Goal: Task Accomplishment & Management: Manage account settings

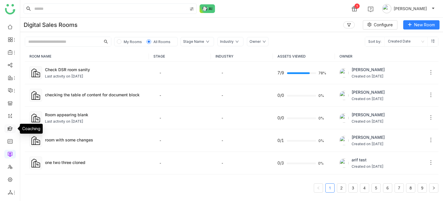
click at [8, 128] on link at bounding box center [10, 128] width 5 height 5
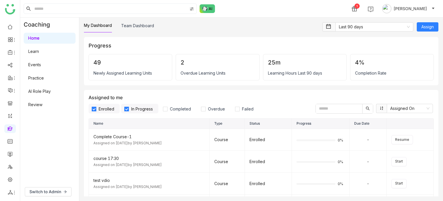
click at [145, 20] on div "My Dashboard Team Dashboard Last 90 days Assign Progress 49 Newly Assigned Lear…" at bounding box center [261, 109] width 364 height 183
click at [145, 23] on link "Team Dashboard" at bounding box center [137, 25] width 33 height 5
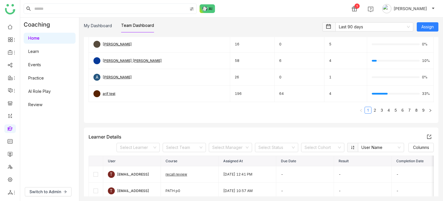
scroll to position [114, 0]
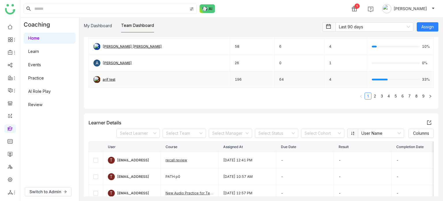
click at [107, 79] on div "arif test" at bounding box center [109, 79] width 13 height 5
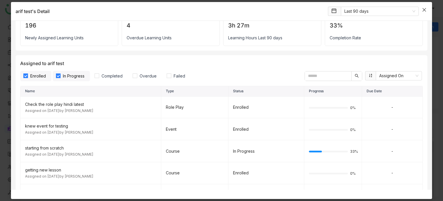
scroll to position [32, 0]
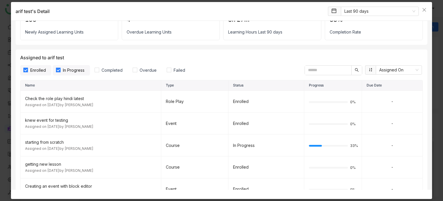
click at [322, 70] on input "text" at bounding box center [328, 70] width 46 height 9
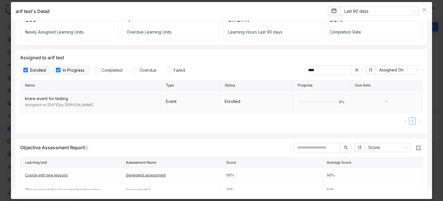
type input "****"
click at [381, 101] on td "-" at bounding box center [387, 102] width 72 height 22
drag, startPoint x: 72, startPoint y: 98, endPoint x: 24, endPoint y: 95, distance: 47.4
click at [24, 95] on td "knew event for testing Assigned on Jun 16, 2025 by Sravani Jatoth" at bounding box center [90, 102] width 141 height 22
click at [355, 71] on icon at bounding box center [357, 70] width 4 height 4
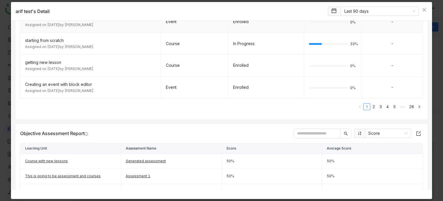
scroll to position [136, 0]
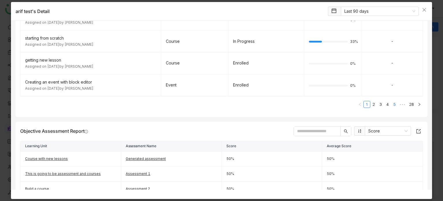
click at [393, 104] on link "5" at bounding box center [395, 104] width 6 height 6
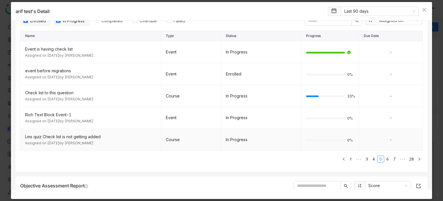
scroll to position [80, 0]
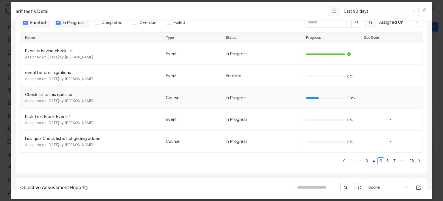
click at [44, 94] on div "Check list to this question" at bounding box center [90, 94] width 131 height 6
click at [190, 97] on div "Course" at bounding box center [191, 97] width 51 height 6
click at [270, 78] on td "Enrolled" at bounding box center [261, 76] width 80 height 22
click at [66, 76] on div "Assigned on Jun 20, 2025 by Arif uddin" at bounding box center [90, 78] width 131 height 5
click at [59, 70] on div "event before migrations" at bounding box center [90, 72] width 131 height 6
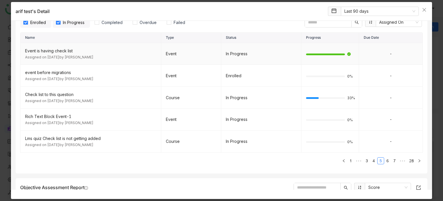
click at [70, 49] on div "Event is having check list" at bounding box center [90, 51] width 131 height 6
click at [96, 136] on div "Lms quiz Check list is not getting added" at bounding box center [90, 138] width 131 height 6
click at [398, 161] on span "•••" at bounding box center [402, 160] width 9 height 7
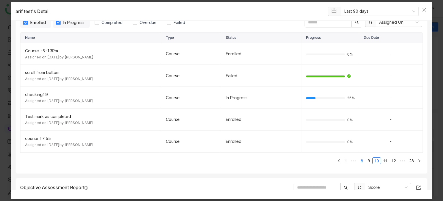
click at [359, 162] on link "8" at bounding box center [362, 160] width 6 height 6
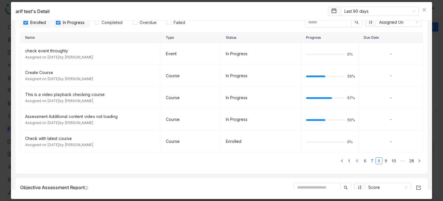
click at [357, 162] on span "•••" at bounding box center [357, 160] width 9 height 7
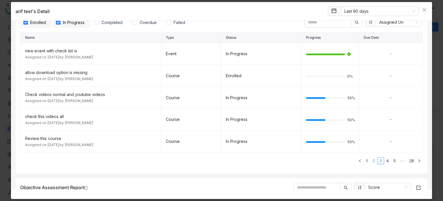
click at [371, 160] on link "2" at bounding box center [374, 160] width 6 height 6
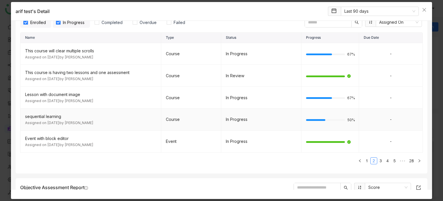
click at [36, 114] on div "sequential learning" at bounding box center [90, 116] width 131 height 6
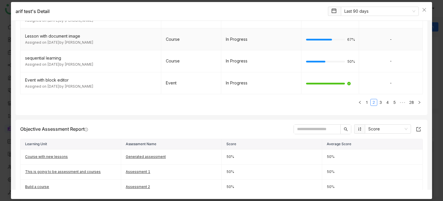
scroll to position [138, 0]
click at [364, 99] on link "1" at bounding box center [367, 102] width 6 height 6
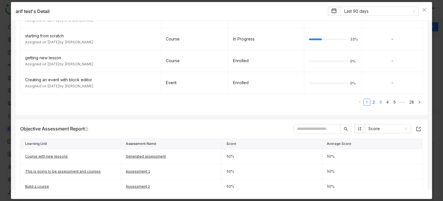
click at [378, 100] on link "3" at bounding box center [381, 102] width 6 height 6
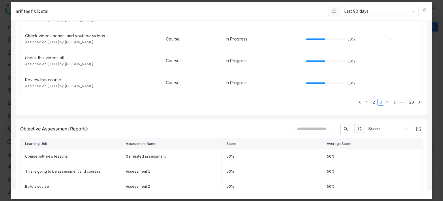
click at [385, 102] on link "4" at bounding box center [388, 102] width 6 height 6
click at [371, 104] on link "3" at bounding box center [374, 102] width 6 height 6
click at [371, 104] on link "2" at bounding box center [374, 102] width 6 height 6
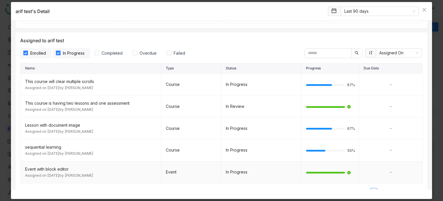
scroll to position [48, 0]
click at [33, 51] on span "Enrolled" at bounding box center [38, 54] width 20 height 6
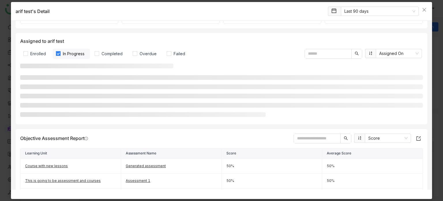
click at [63, 51] on span "In Progress" at bounding box center [74, 54] width 26 height 6
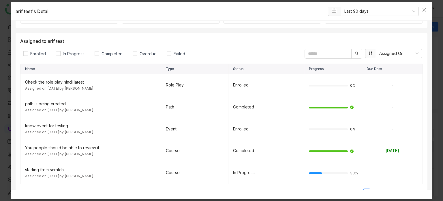
click at [221, 52] on div "Enrolled In Progress Completed Overdue Failed Assigned On" at bounding box center [221, 53] width 403 height 10
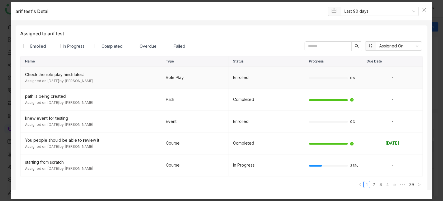
scroll to position [55, 0]
click at [103, 46] on span "Completed" at bounding box center [112, 47] width 26 height 6
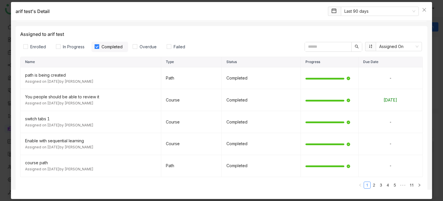
click at [103, 46] on span "Completed" at bounding box center [112, 47] width 26 height 6
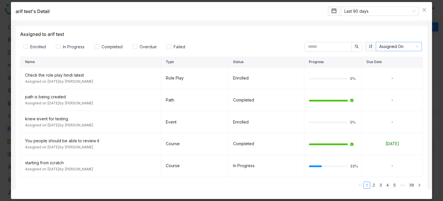
click at [405, 43] on nz-select-item "Assigned On" at bounding box center [399, 46] width 39 height 9
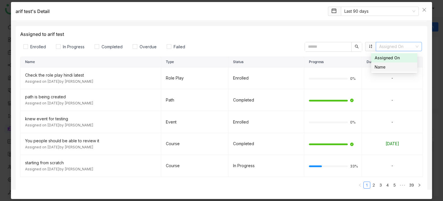
click at [384, 63] on nz-option-item "Name" at bounding box center [394, 66] width 46 height 9
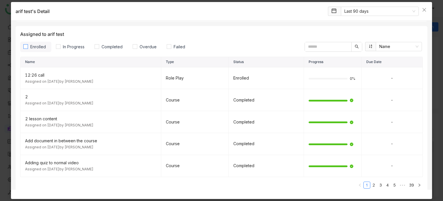
click at [35, 51] on label "Enrolled" at bounding box center [35, 47] width 31 height 10
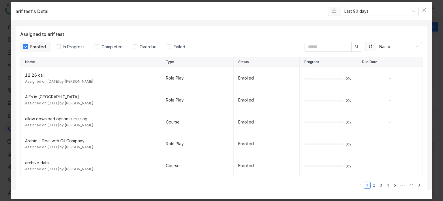
click at [35, 51] on label "Enrolled" at bounding box center [35, 47] width 31 height 10
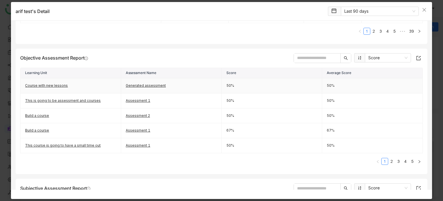
scroll to position [208, 0]
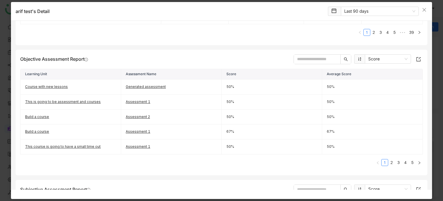
click at [316, 55] on input "text" at bounding box center [317, 59] width 46 height 9
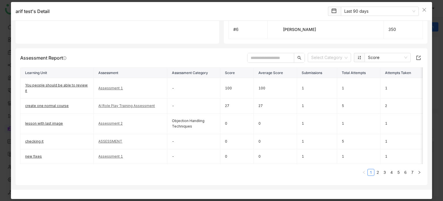
scroll to position [649, 0]
click at [279, 53] on input "text" at bounding box center [271, 57] width 46 height 9
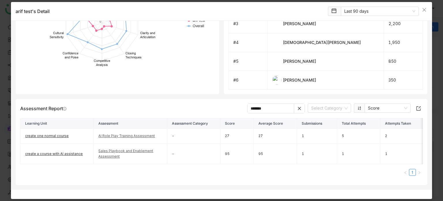
scroll to position [588, 0]
type input "******"
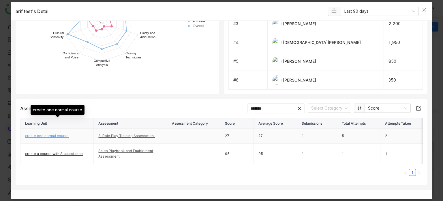
click at [60, 133] on link "create one normal course" at bounding box center [47, 135] width 44 height 4
click at [298, 106] on icon at bounding box center [300, 108] width 4 height 4
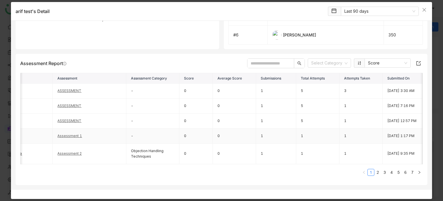
scroll to position [0, 0]
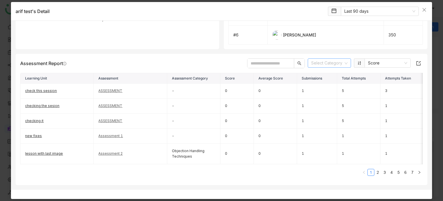
drag, startPoint x: 343, startPoint y: 49, endPoint x: 342, endPoint y: 56, distance: 7.1
click at [343, 54] on div "Assessment Report Select Category Score Learning Unit Assessment Assessment Cat…" at bounding box center [222, 119] width 412 height 131
click at [345, 61] on icon at bounding box center [346, 62] width 3 height 3
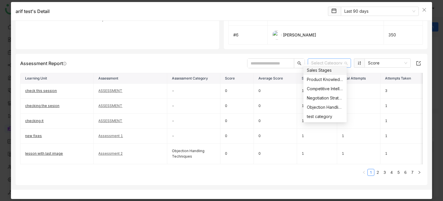
click at [215, 54] on div "Assessment Report Select Category Score Learning Unit Assessment Assessment Cat…" at bounding box center [222, 119] width 412 height 131
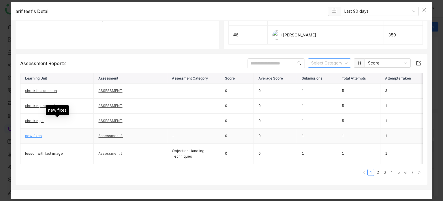
click at [35, 133] on link "new fixes" at bounding box center [33, 135] width 17 height 4
click at [255, 54] on div "Assessment Report Select Category Score Learning Unit Assessment Assessment Cat…" at bounding box center [222, 119] width 412 height 131
click at [257, 59] on input "text" at bounding box center [271, 63] width 46 height 9
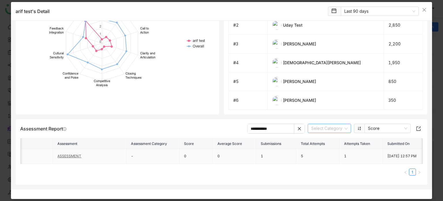
scroll to position [0, 0]
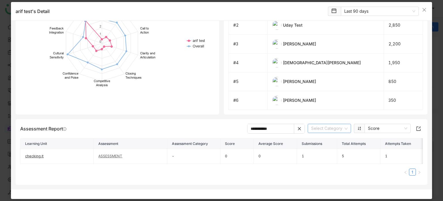
type input "**********"
click at [298, 127] on icon at bounding box center [299, 128] width 3 height 3
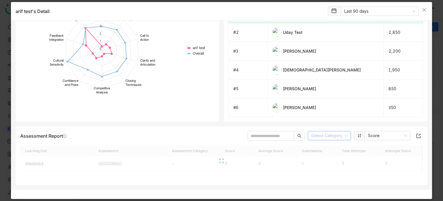
scroll to position [568, 0]
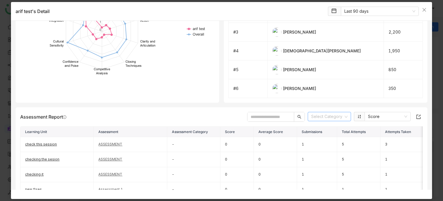
click at [263, 119] on input "text" at bounding box center [271, 116] width 46 height 9
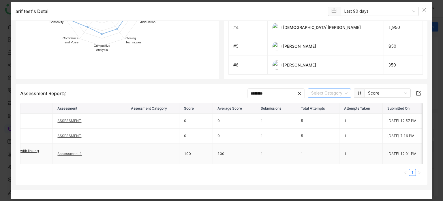
scroll to position [0, 0]
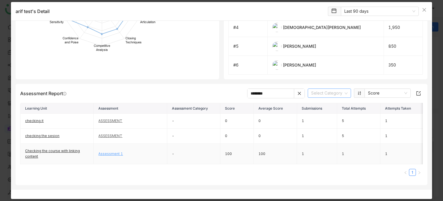
type input "********"
click at [119, 151] on link "Assessment 1" at bounding box center [110, 153] width 25 height 4
click at [294, 89] on span at bounding box center [299, 93] width 11 height 9
click at [298, 91] on icon at bounding box center [300, 93] width 4 height 4
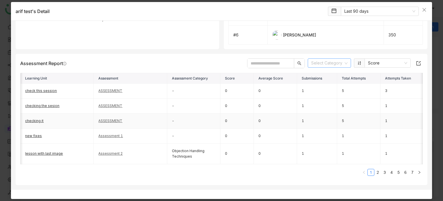
scroll to position [0, 16]
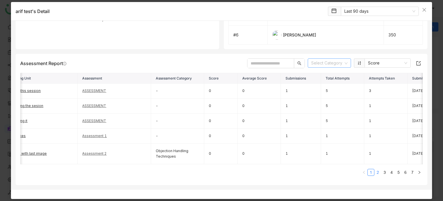
click at [376, 175] on link "2" at bounding box center [378, 172] width 6 height 6
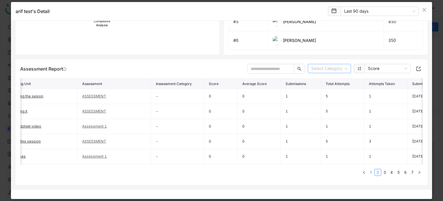
click at [368, 175] on link "1" at bounding box center [371, 172] width 6 height 6
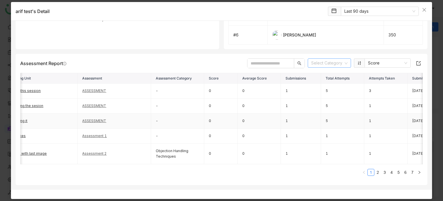
scroll to position [0, 0]
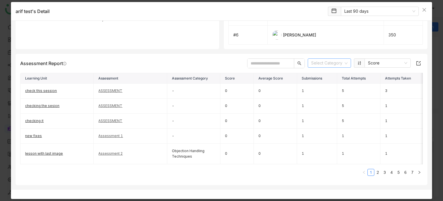
click at [271, 59] on input "text" at bounding box center [271, 63] width 46 height 9
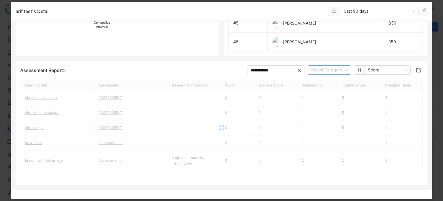
scroll to position [568, 0]
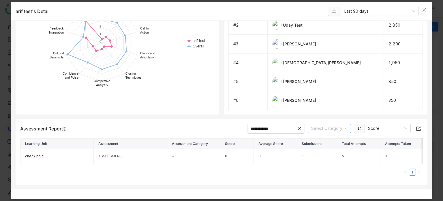
type input "**********"
click at [425, 8] on icon "Close" at bounding box center [424, 10] width 5 height 5
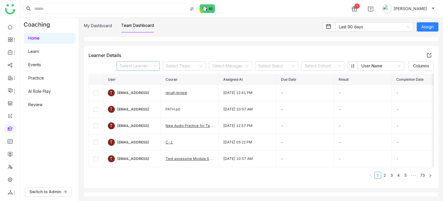
click at [137, 67] on input at bounding box center [136, 65] width 32 height 9
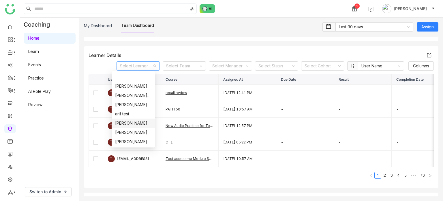
click at [137, 121] on div "Arif uddin" at bounding box center [133, 123] width 36 height 6
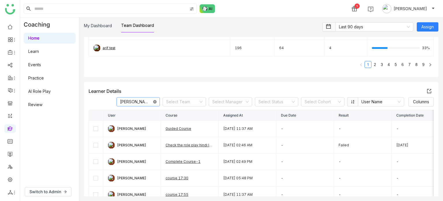
click at [153, 101] on icon at bounding box center [154, 101] width 3 height 3
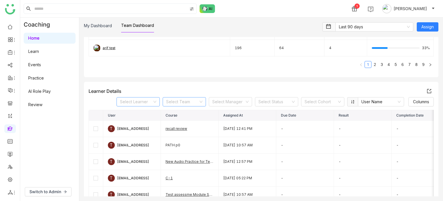
click at [189, 102] on input at bounding box center [182, 101] width 32 height 9
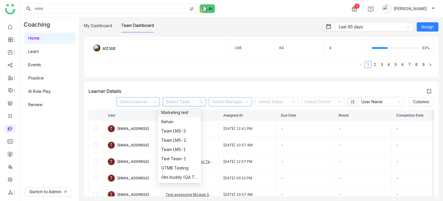
click at [233, 97] on input at bounding box center [228, 101] width 32 height 9
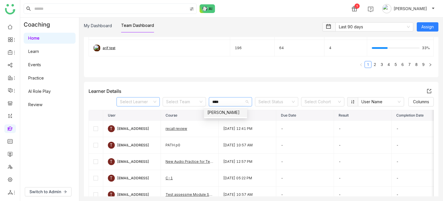
type input "****"
click at [229, 115] on div "Arif uddin" at bounding box center [226, 112] width 36 height 6
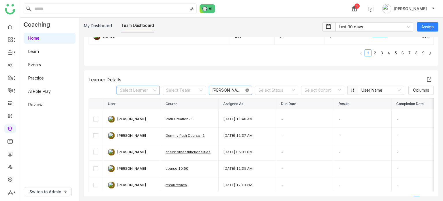
click at [246, 89] on icon at bounding box center [247, 89] width 3 height 3
click at [228, 90] on input at bounding box center [228, 90] width 32 height 9
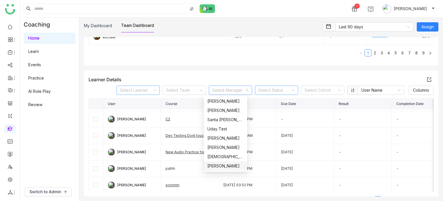
click at [284, 92] on input at bounding box center [275, 90] width 32 height 9
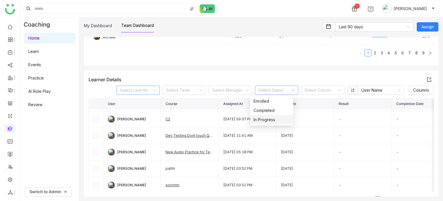
click at [275, 115] on nz-option-item "In Progress" at bounding box center [271, 119] width 43 height 9
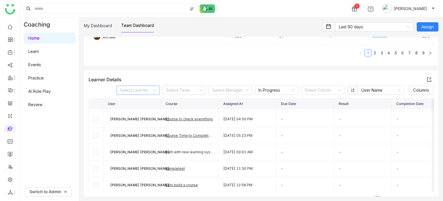
click at [276, 94] on div "Learner Details Select Learner Select Team Select Manager In Progress Select Co…" at bounding box center [261, 141] width 355 height 142
click at [277, 91] on nz-select-item "In Progress" at bounding box center [277, 90] width 36 height 9
click at [275, 105] on nz-option-item "Enrolled" at bounding box center [271, 100] width 43 height 9
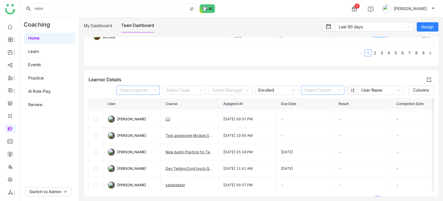
click at [329, 93] on input at bounding box center [321, 90] width 32 height 9
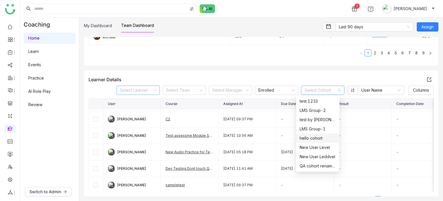
click at [322, 138] on div "hello cohort" at bounding box center [318, 138] width 36 height 6
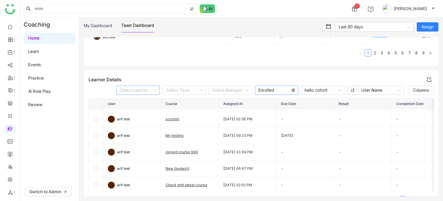
click at [292, 89] on icon at bounding box center [293, 89] width 3 height 3
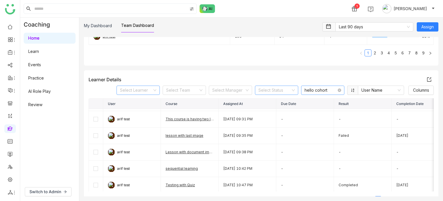
click at [337, 90] on nz-select-top-control "hello cohort" at bounding box center [322, 89] width 43 height 9
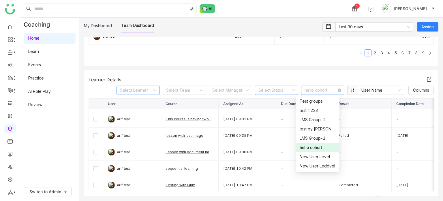
click at [333, 89] on nz-select-item "hello cohort" at bounding box center [323, 90] width 36 height 9
click at [338, 90] on icon at bounding box center [339, 89] width 3 height 3
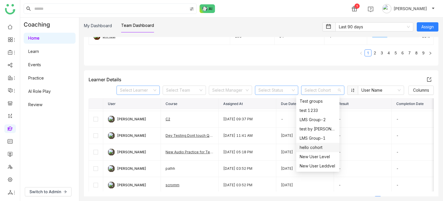
click at [338, 90] on icon at bounding box center [339, 89] width 3 height 3
click at [307, 148] on div "hello cohort" at bounding box center [318, 147] width 36 height 6
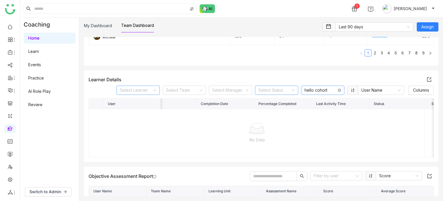
scroll to position [0, 358]
click at [338, 90] on icon at bounding box center [339, 89] width 3 height 3
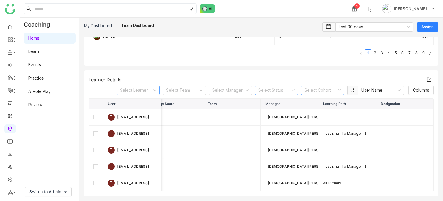
click at [338, 90] on icon at bounding box center [339, 89] width 3 height 3
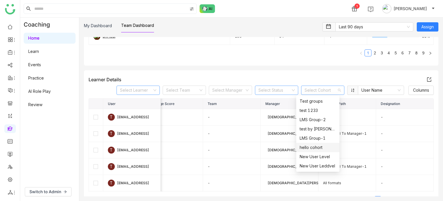
click at [317, 146] on div "hello cohort" at bounding box center [318, 147] width 36 height 6
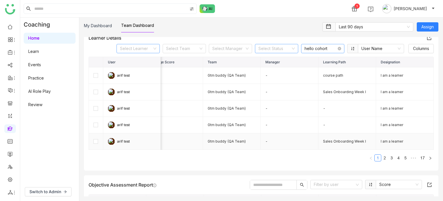
scroll to position [199, 0]
click at [382, 157] on link "2" at bounding box center [385, 157] width 6 height 6
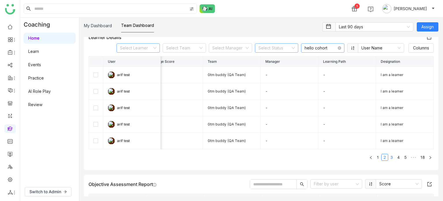
click at [390, 156] on link "3" at bounding box center [392, 157] width 6 height 6
click at [396, 156] on link "4" at bounding box center [399, 157] width 6 height 6
click at [409, 154] on span "•••" at bounding box center [413, 157] width 9 height 7
click at [347, 111] on td "-" at bounding box center [348, 108] width 58 height 16
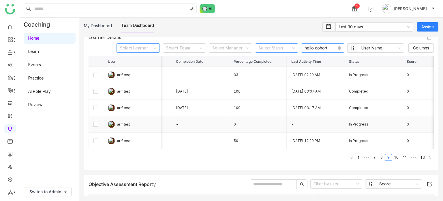
scroll to position [0, 187]
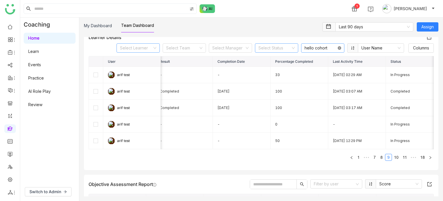
click at [338, 47] on icon at bounding box center [339, 47] width 3 height 3
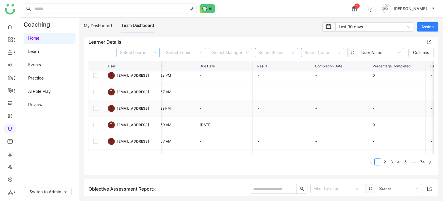
scroll to position [0, 134]
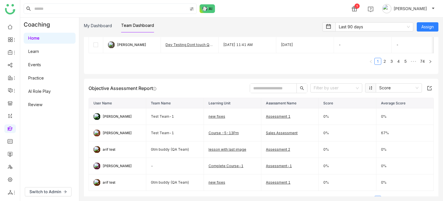
click at [263, 89] on input "text" at bounding box center [273, 87] width 46 height 9
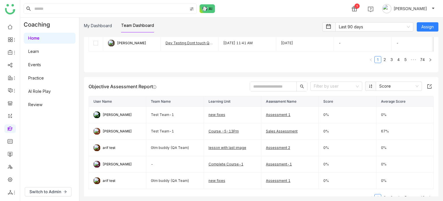
click at [284, 84] on input "text" at bounding box center [273, 86] width 46 height 9
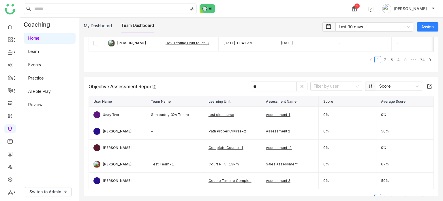
type input "*"
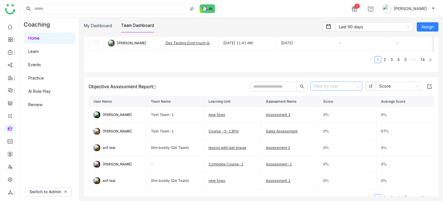
click at [343, 84] on input at bounding box center [334, 86] width 41 height 9
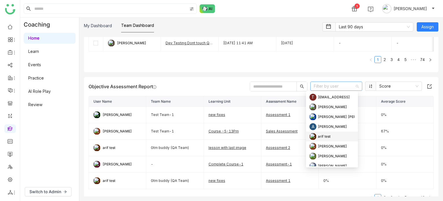
click at [331, 134] on div "arif test" at bounding box center [324, 136] width 13 height 6
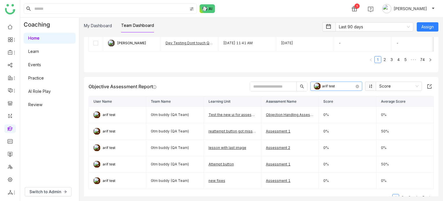
click at [356, 86] on icon at bounding box center [357, 86] width 3 height 3
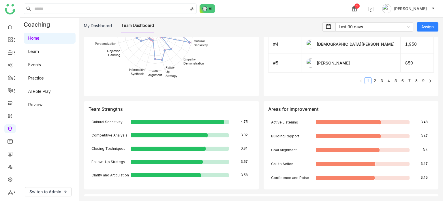
scroll to position [1052, 0]
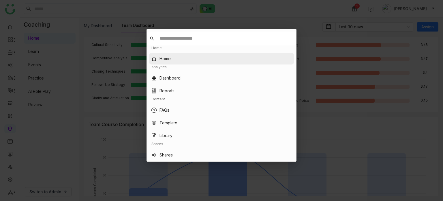
click at [187, 38] on input at bounding box center [224, 39] width 138 height 12
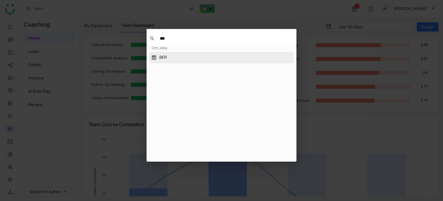
type input "***"
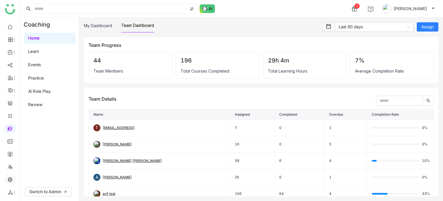
click at [12, 179] on link at bounding box center [10, 178] width 5 height 5
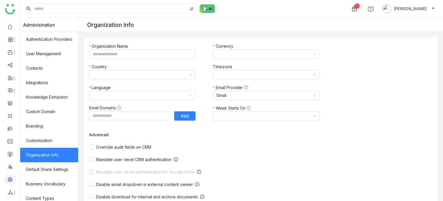
type input "*******"
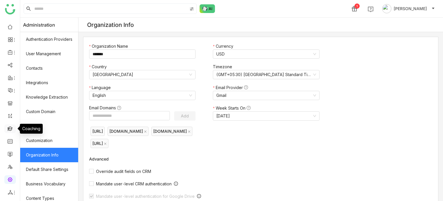
click at [12, 126] on link at bounding box center [10, 128] width 5 height 5
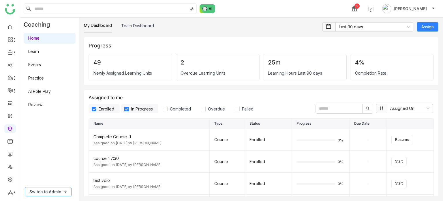
click at [39, 189] on span "Switch to Admin" at bounding box center [45, 191] width 32 height 6
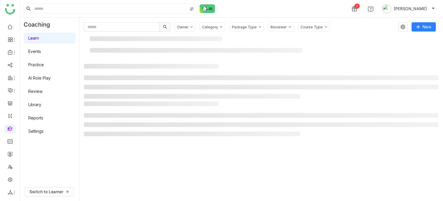
click at [36, 133] on link "Settings" at bounding box center [35, 130] width 15 height 5
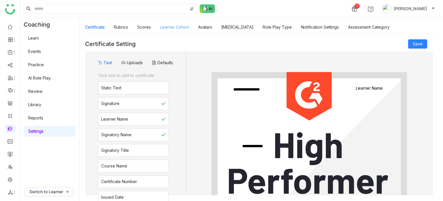
click at [180, 29] on link "Learner Cohort" at bounding box center [174, 27] width 29 height 5
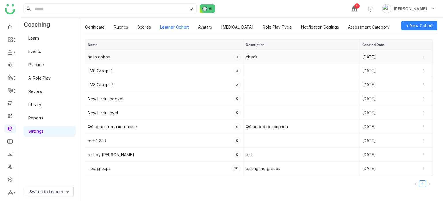
click at [126, 57] on div "hello cohort 1" at bounding box center [164, 56] width 153 height 7
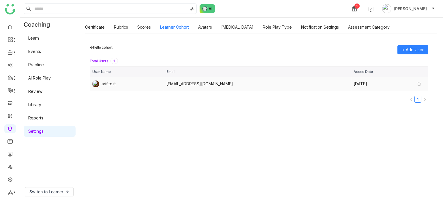
click at [420, 84] on icon at bounding box center [419, 84] width 4 height 4
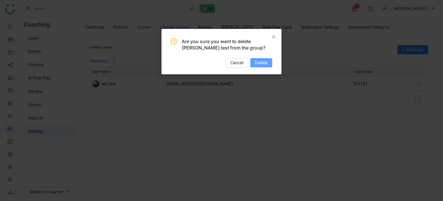
click at [261, 61] on span "Delete" at bounding box center [261, 62] width 13 height 6
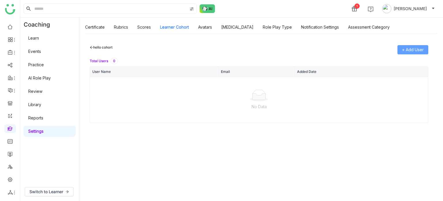
click at [404, 50] on span "+ Add User" at bounding box center [413, 49] width 22 height 6
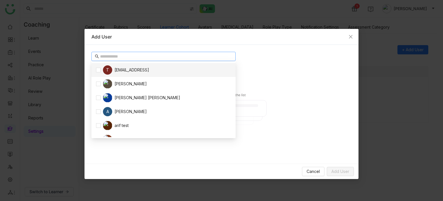
click at [147, 55] on input "text" at bounding box center [166, 56] width 132 height 6
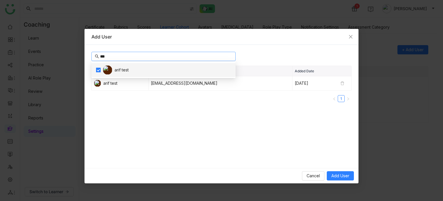
type input "***"
click at [163, 110] on nz-table "User Name Email Added Date arif test bugtest1mail@gmail.com Sep 04, 2025 1" at bounding box center [222, 113] width 260 height 95
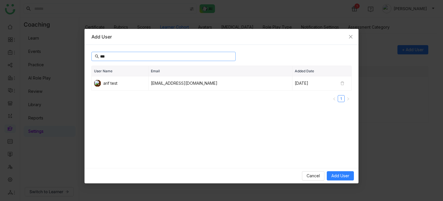
click at [135, 55] on input "***" at bounding box center [166, 56] width 132 height 6
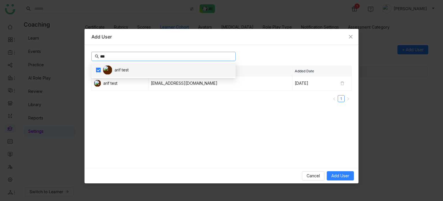
drag, startPoint x: 135, startPoint y: 55, endPoint x: 51, endPoint y: 61, distance: 83.9
click at [51, 61] on nz-modal-container "Add User *** User Name Email Added Date arif test bugtest1mail@gmail.com Sep 04…" at bounding box center [221, 100] width 443 height 201
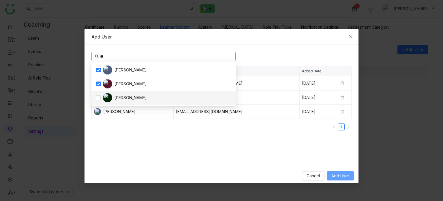
type input "**"
click at [338, 173] on span "Add User" at bounding box center [341, 175] width 18 height 6
